Goal: Navigation & Orientation: Find specific page/section

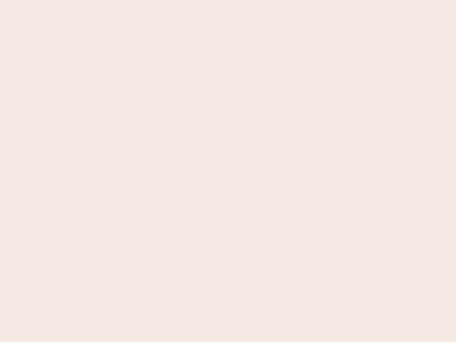
click at [228, 171] on nb-app "Almost there Thank you for registering for Newbook. Your account is under revie…" at bounding box center [228, 171] width 456 height 342
click at [228, 0] on nb-app "Almost there Thank you for registering for Newbook. Your account is under revie…" at bounding box center [228, 171] width 456 height 342
click at [244, 0] on nb-app "Almost there Thank you for registering for Newbook. Your account is under revie…" at bounding box center [228, 171] width 456 height 342
click at [228, 171] on nb-app "Almost there Thank you for registering for Newbook. Your account is under revie…" at bounding box center [228, 171] width 456 height 342
click at [228, 0] on nb-app "Almost there Thank you for registering for Newbook. Your account is under revie…" at bounding box center [228, 171] width 456 height 342
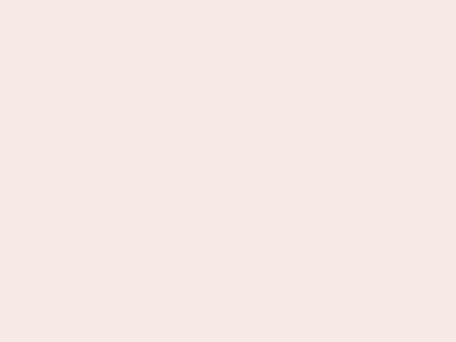
click at [159, 0] on nb-app "Almost there Thank you for registering for Newbook. Your account is under revie…" at bounding box center [228, 171] width 456 height 342
click at [228, 171] on nb-app "Almost there Thank you for registering for Newbook. Your account is under revie…" at bounding box center [228, 171] width 456 height 342
click at [228, 0] on nb-app "Almost there Thank you for registering for Newbook. Your account is under revie…" at bounding box center [228, 171] width 456 height 342
click at [159, 0] on nb-app "Almost there Thank you for registering for Newbook. Your account is under revie…" at bounding box center [228, 171] width 456 height 342
click at [228, 171] on nb-app "Almost there Thank you for registering for Newbook. Your account is under revie…" at bounding box center [228, 171] width 456 height 342
